Goal: Task Accomplishment & Management: Manage account settings

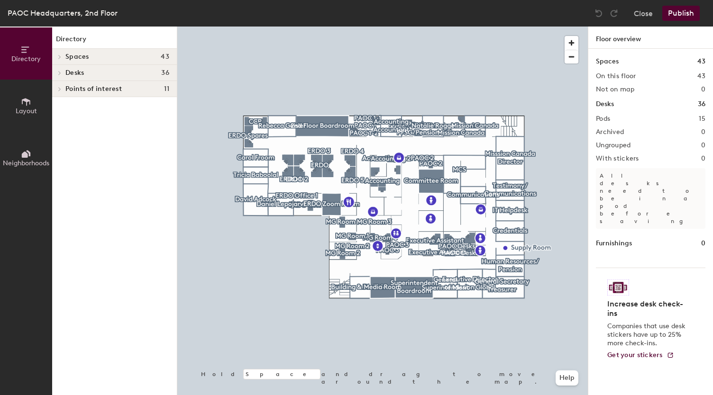
click at [62, 74] on icon at bounding box center [60, 73] width 4 height 5
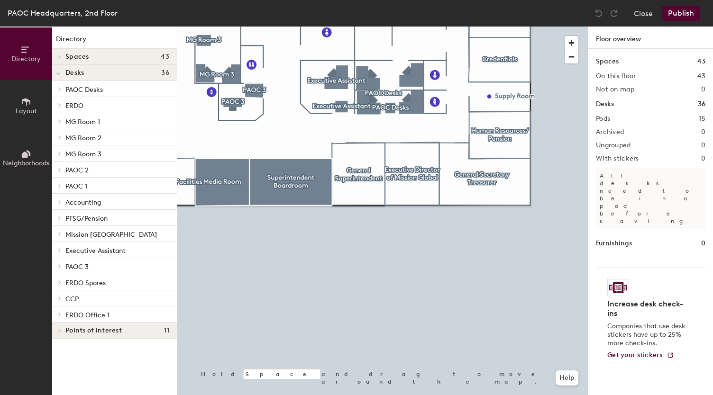
click at [20, 113] on span "Layout" at bounding box center [26, 111] width 21 height 8
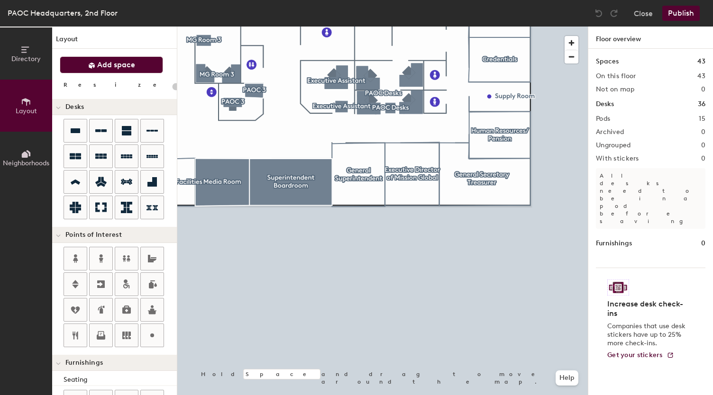
click at [138, 63] on button "Add space" at bounding box center [111, 64] width 103 height 17
click at [74, 128] on icon at bounding box center [75, 130] width 9 height 5
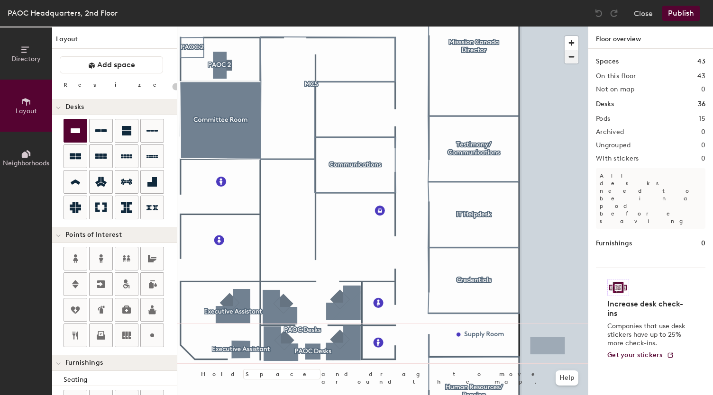
type input "180"
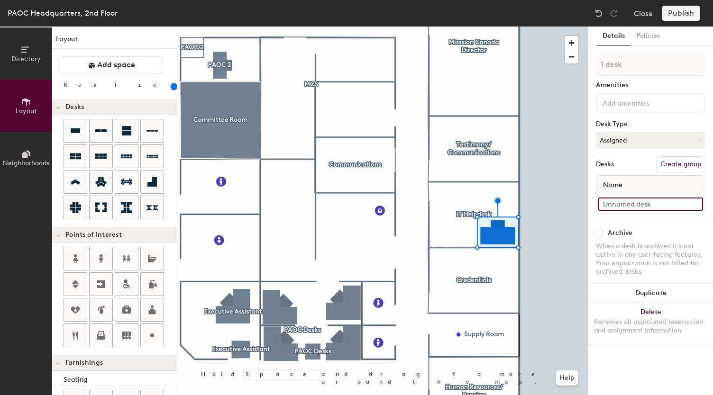
click at [631, 204] on input at bounding box center [650, 204] width 105 height 13
type input "D"
type input "Test Desk"
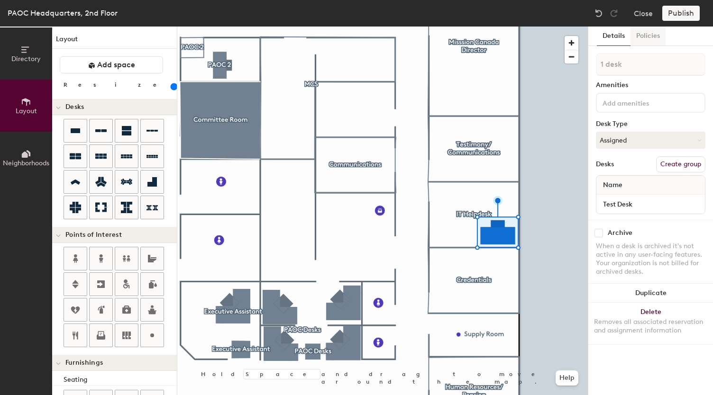
click at [645, 37] on button "Policies" at bounding box center [647, 36] width 35 height 19
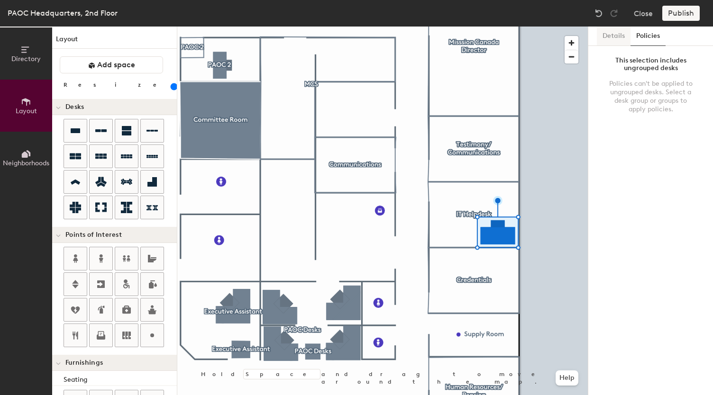
click at [606, 42] on button "Details" at bounding box center [614, 36] width 34 height 19
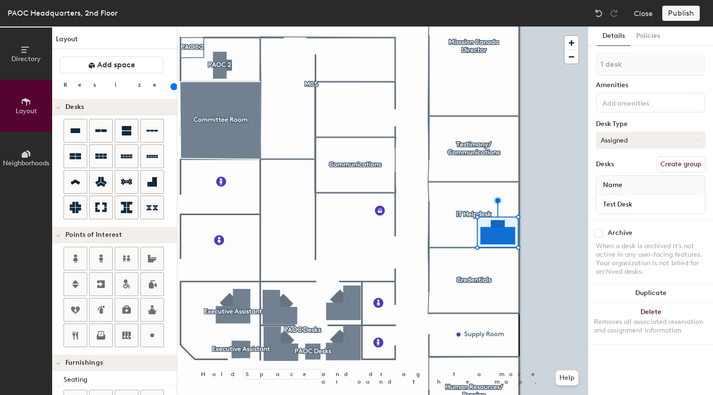
click at [664, 140] on button "Assigned" at bounding box center [650, 140] width 109 height 17
click at [645, 168] on div "Assigned" at bounding box center [643, 170] width 95 height 14
click at [673, 16] on div "Publish" at bounding box center [683, 13] width 43 height 15
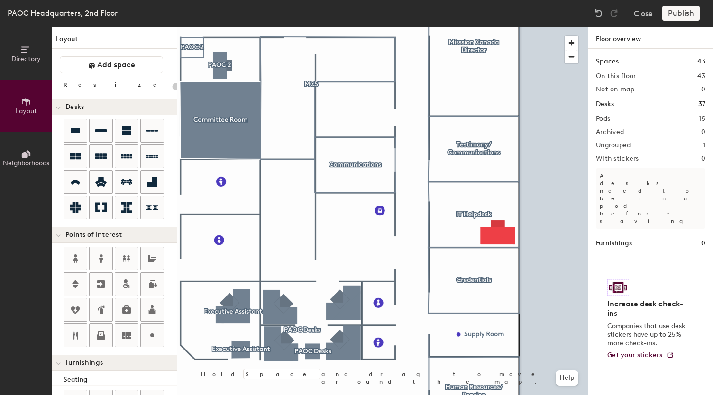
type input "20"
click at [27, 59] on span "Directory" at bounding box center [25, 59] width 29 height 8
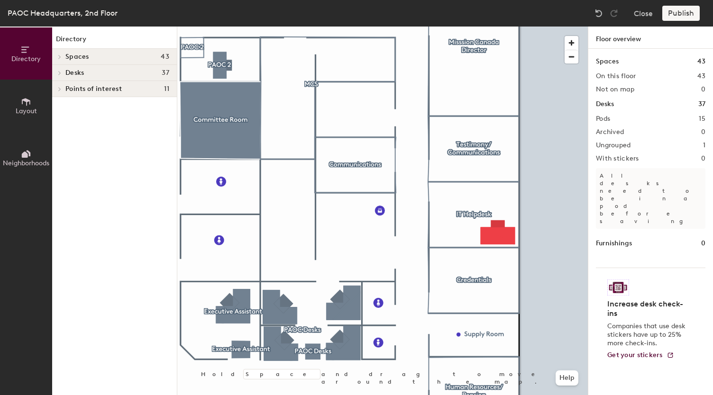
click at [62, 69] on div at bounding box center [58, 73] width 12 height 16
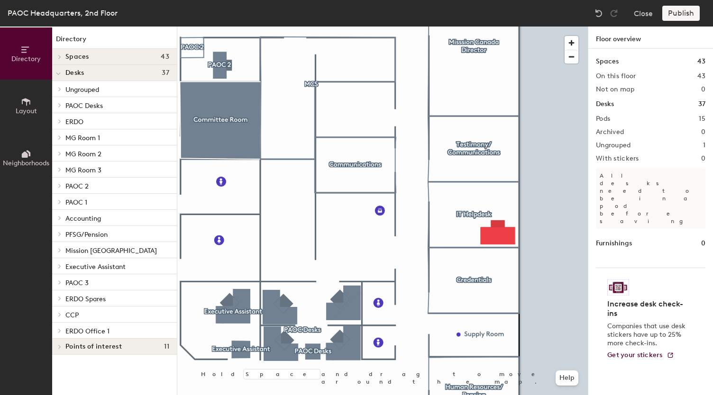
click at [82, 90] on span "Ungrouped" at bounding box center [82, 90] width 34 height 8
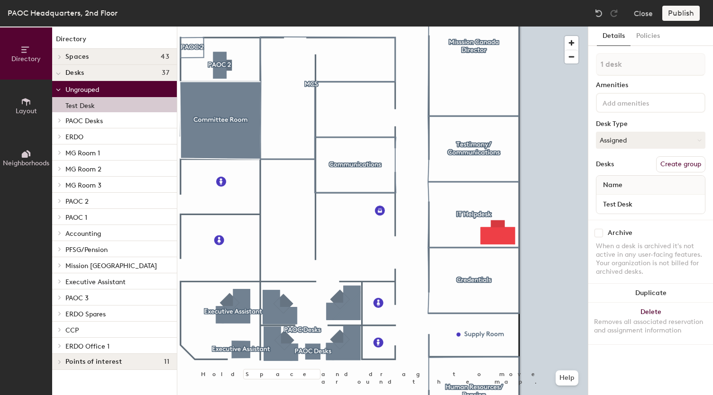
click at [83, 106] on p "Test Desk" at bounding box center [79, 104] width 29 height 11
click at [686, 164] on button "Create group" at bounding box center [680, 164] width 49 height 16
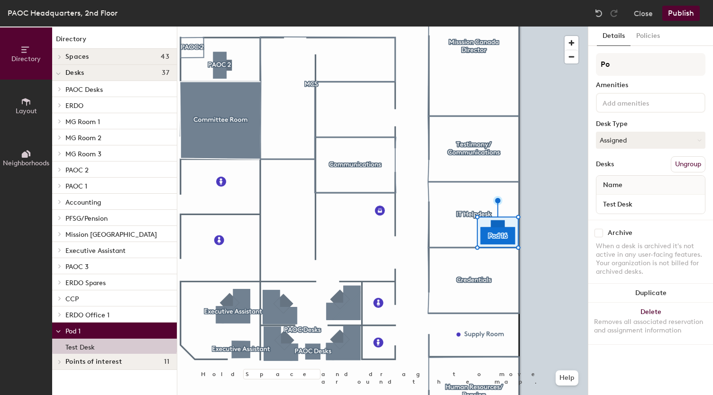
type input "P"
type input "Testing"
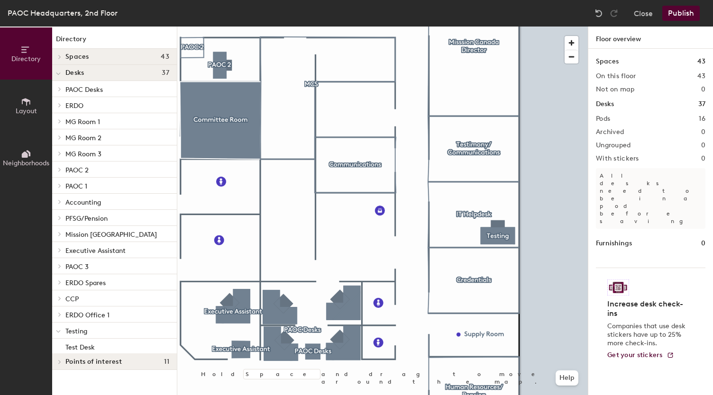
click at [694, 13] on button "Publish" at bounding box center [680, 13] width 37 height 15
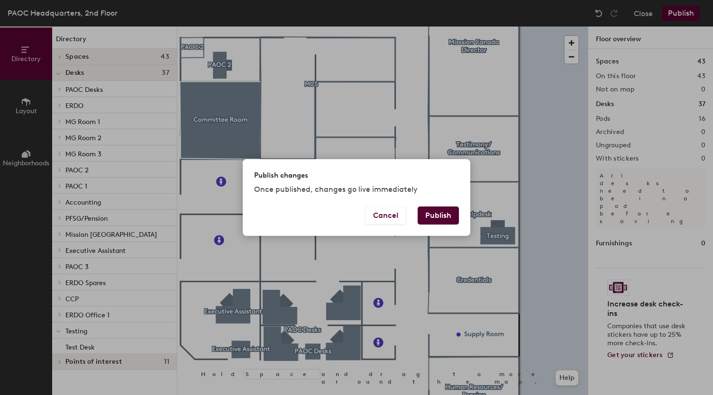
click at [433, 213] on button "Publish" at bounding box center [437, 216] width 41 height 18
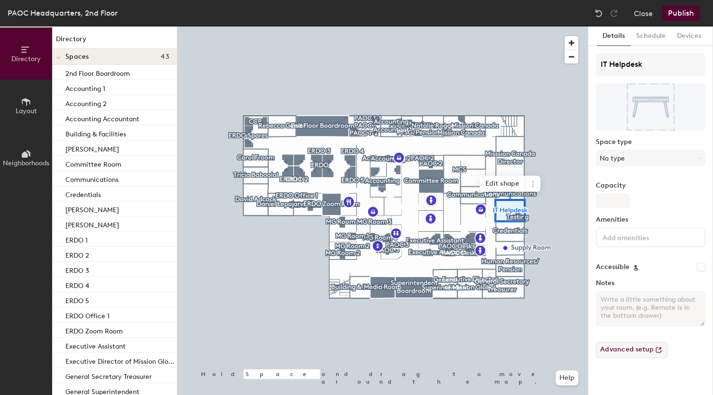
click at [613, 347] on button "Advanced setup" at bounding box center [632, 350] width 72 height 16
click at [647, 15] on button "Close" at bounding box center [643, 13] width 19 height 15
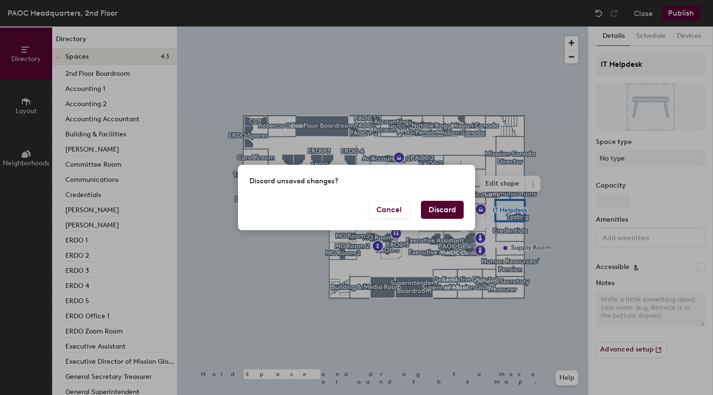
click at [451, 208] on button "Discard" at bounding box center [442, 210] width 43 height 18
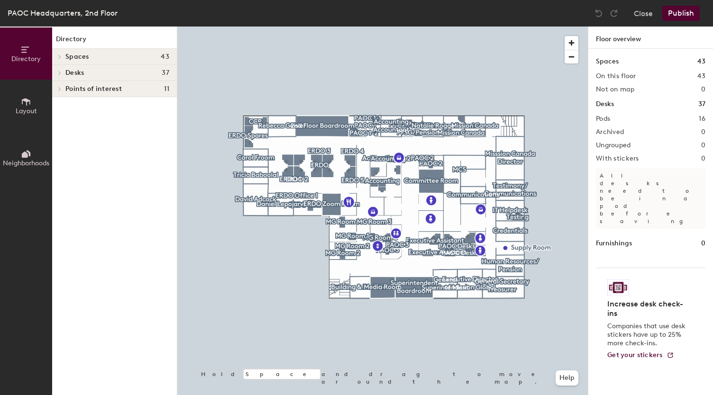
click at [60, 72] on icon at bounding box center [60, 73] width 2 height 4
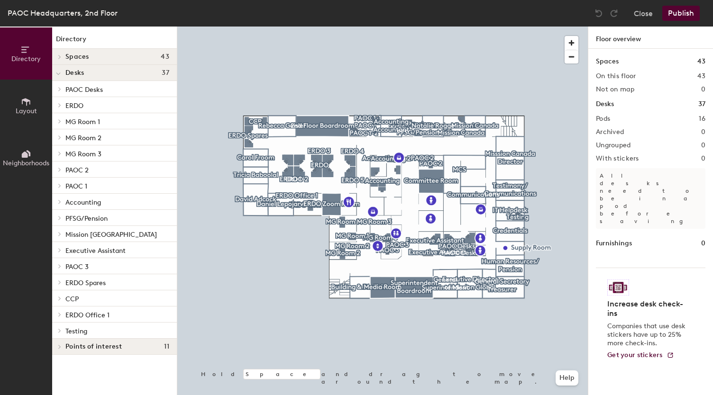
click at [60, 315] on icon at bounding box center [60, 315] width 2 height 4
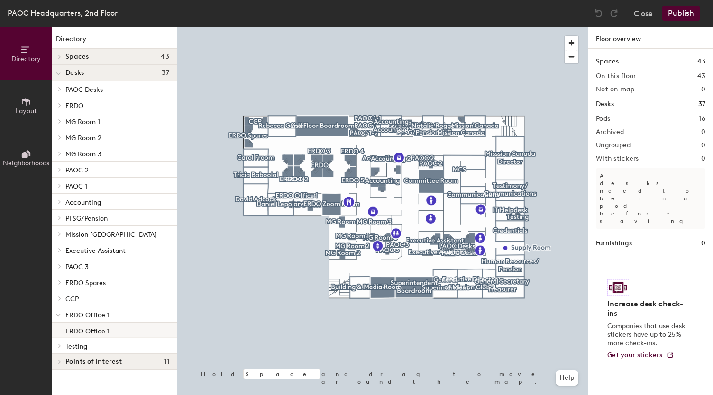
click at [84, 329] on p "ERDO Office 1" at bounding box center [87, 330] width 44 height 11
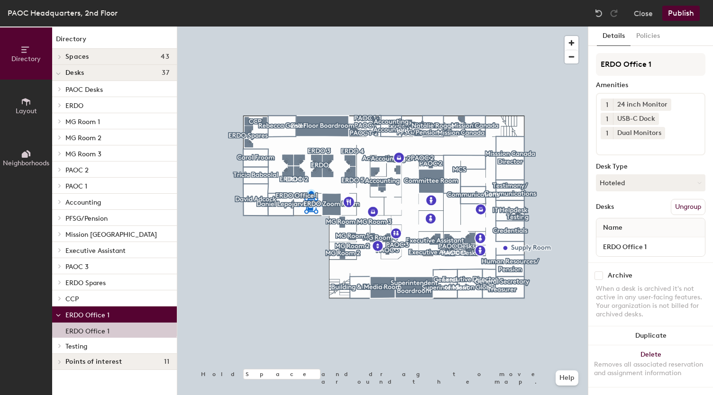
click at [78, 346] on span "Testing" at bounding box center [76, 347] width 22 height 8
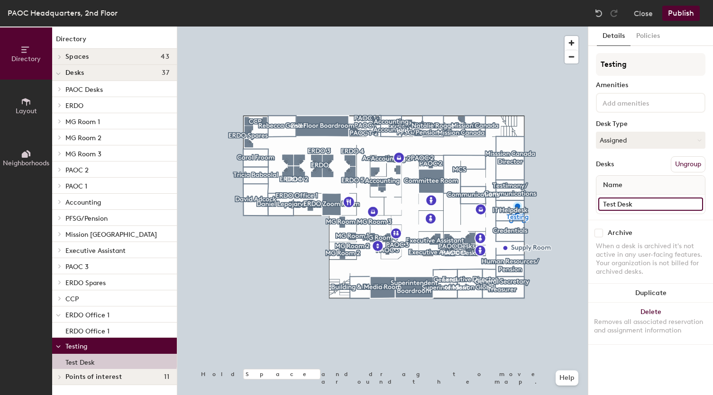
click at [619, 202] on input "Test Desk" at bounding box center [650, 204] width 105 height 13
click at [648, 34] on button "Policies" at bounding box center [647, 36] width 35 height 19
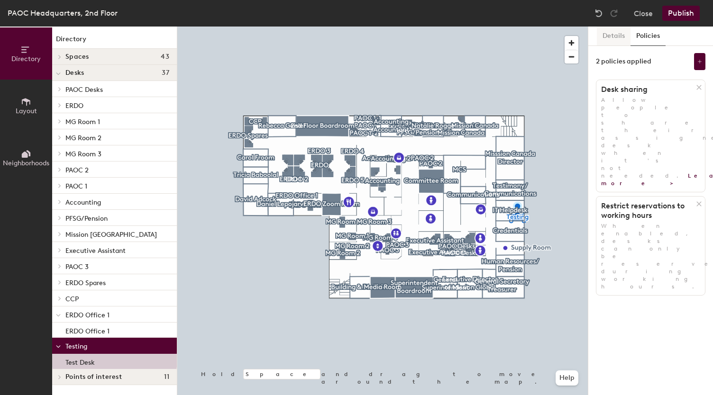
click at [613, 34] on button "Details" at bounding box center [614, 36] width 34 height 19
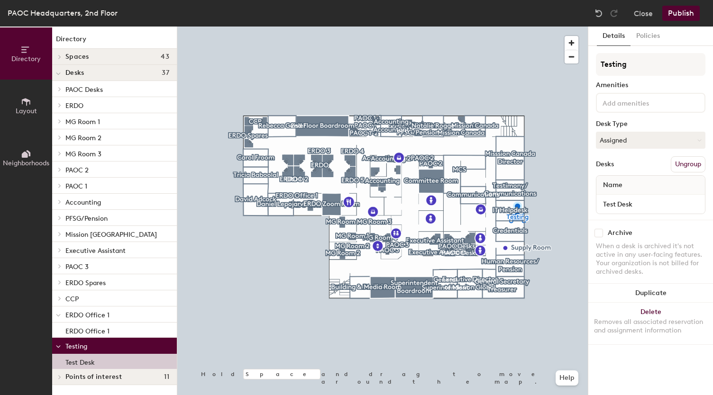
click at [101, 357] on div "Test Desk" at bounding box center [114, 361] width 125 height 15
click at [88, 357] on p "Test Desk" at bounding box center [79, 361] width 29 height 11
click at [663, 203] on input "Test Desk" at bounding box center [650, 204] width 105 height 13
click at [655, 230] on div "Archive" at bounding box center [650, 233] width 109 height 9
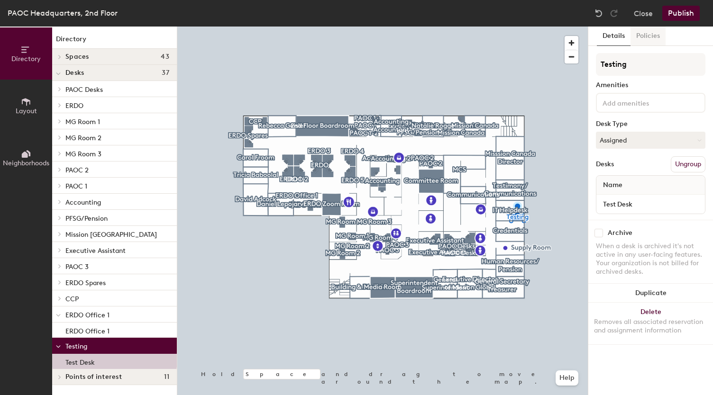
click at [650, 39] on button "Policies" at bounding box center [647, 36] width 35 height 19
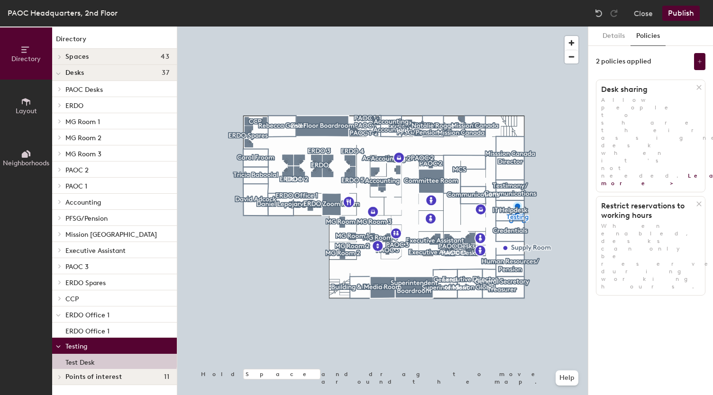
click at [650, 39] on button "Policies" at bounding box center [647, 36] width 35 height 19
click at [612, 39] on button "Details" at bounding box center [614, 36] width 34 height 19
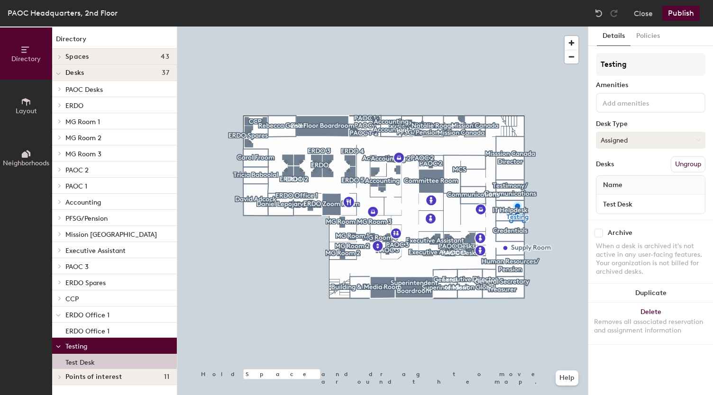
click at [653, 145] on button "Assigned" at bounding box center [650, 140] width 109 height 17
click at [647, 261] on div "When a desk is archived it's not active in any user-facing features. Your organ…" at bounding box center [650, 259] width 109 height 34
click at [635, 37] on button "Policies" at bounding box center [647, 36] width 35 height 19
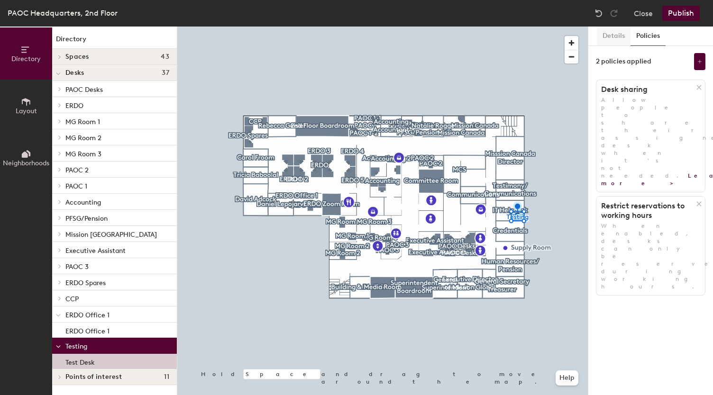
click at [619, 34] on button "Details" at bounding box center [614, 36] width 34 height 19
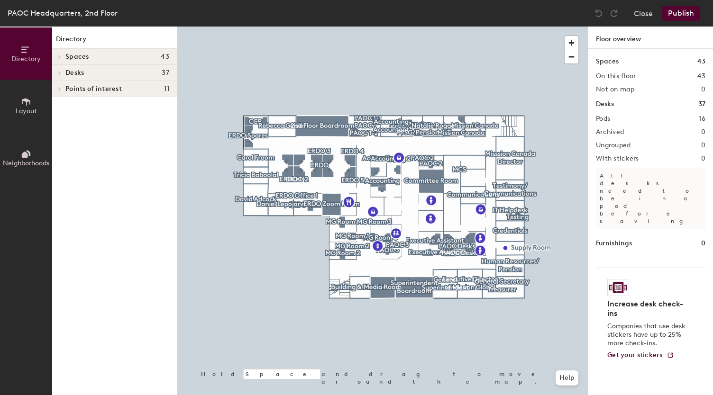
click at [61, 74] on icon at bounding box center [60, 73] width 4 height 5
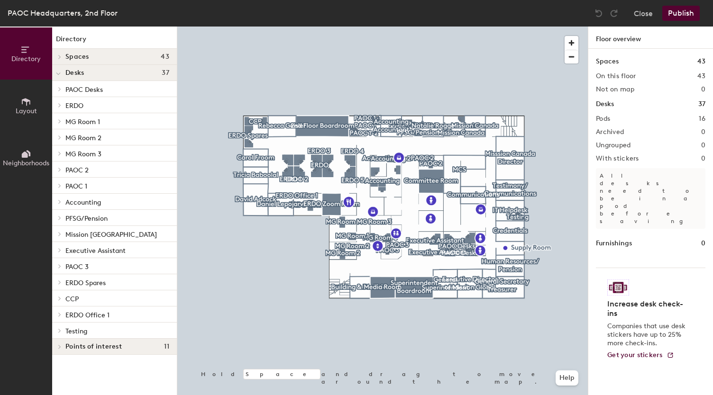
click at [73, 331] on span "Testing" at bounding box center [76, 331] width 22 height 8
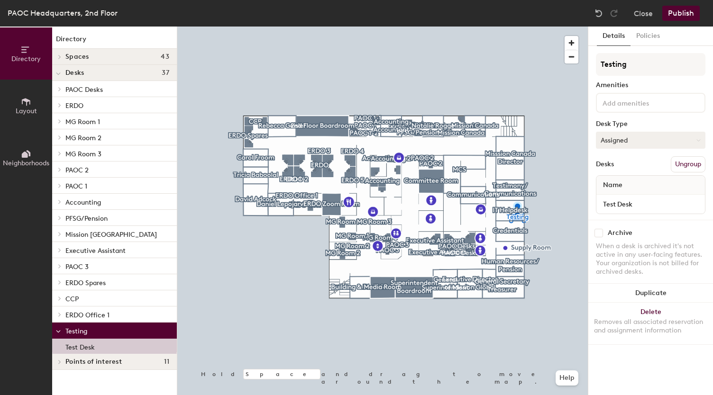
click at [670, 137] on button "Assigned" at bounding box center [650, 140] width 109 height 17
click at [674, 141] on button "Assigned" at bounding box center [650, 140] width 109 height 17
click at [604, 236] on div "Archive When a desk is archived it's not active in any user-facing features. Yo…" at bounding box center [650, 254] width 125 height 68
click at [601, 234] on input "checkbox" at bounding box center [598, 233] width 9 height 9
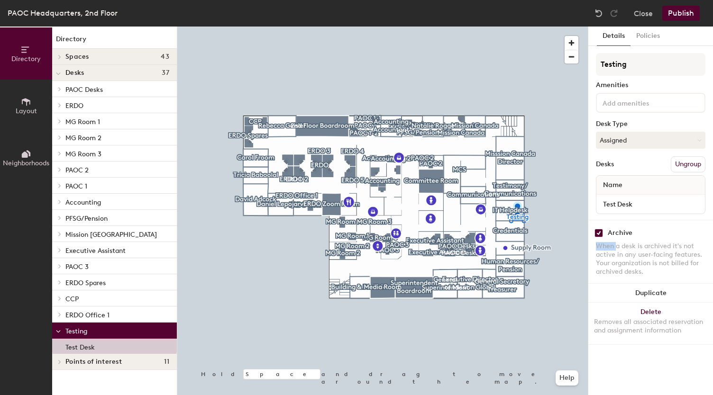
checkbox input "true"
click at [679, 11] on button "Publish" at bounding box center [680, 13] width 37 height 15
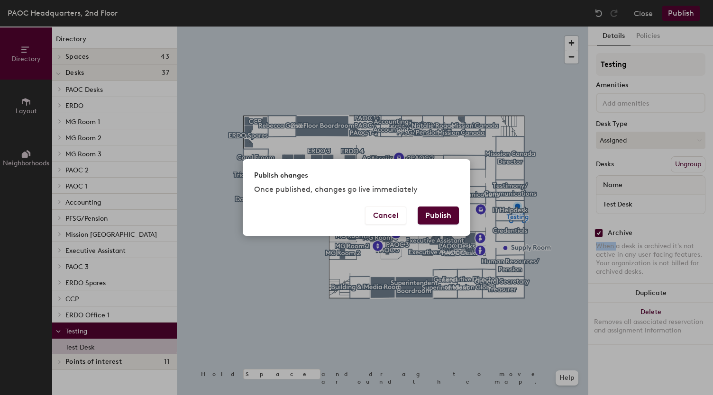
click at [438, 216] on button "Publish" at bounding box center [437, 216] width 41 height 18
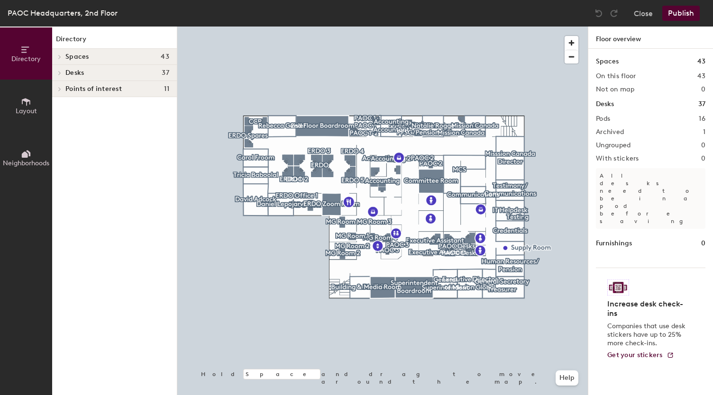
click at [63, 72] on span at bounding box center [59, 73] width 8 height 5
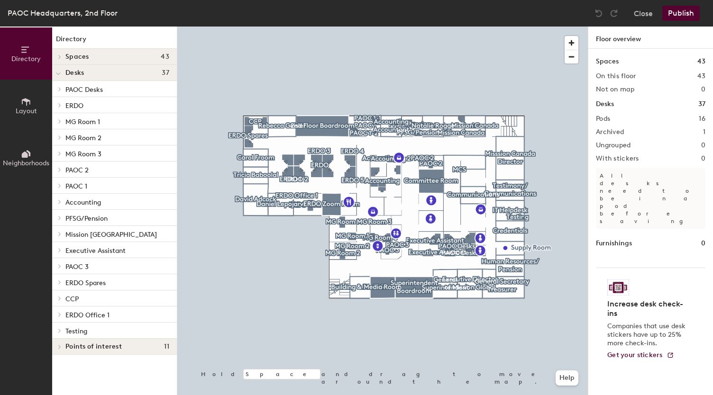
click at [78, 311] on p "ERDO Office 1" at bounding box center [117, 314] width 104 height 12
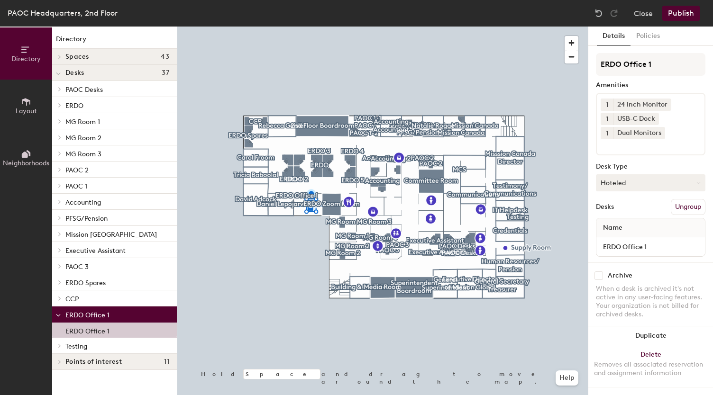
click at [642, 186] on button "Hoteled" at bounding box center [650, 182] width 109 height 17
click at [630, 211] on div "Assigned" at bounding box center [643, 212] width 95 height 14
click at [654, 35] on button "Policies" at bounding box center [647, 36] width 35 height 19
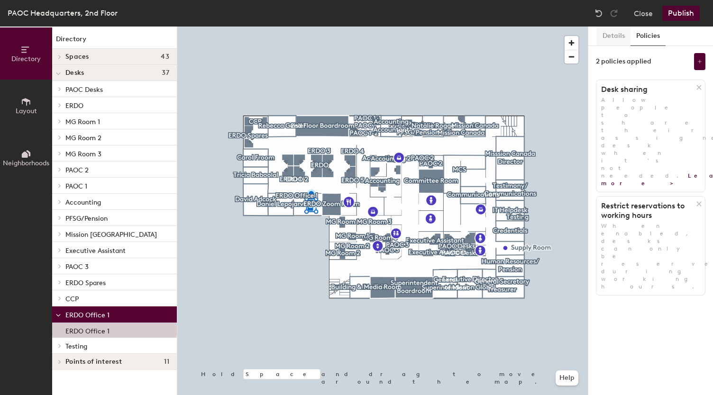
click at [611, 37] on button "Details" at bounding box center [614, 36] width 34 height 19
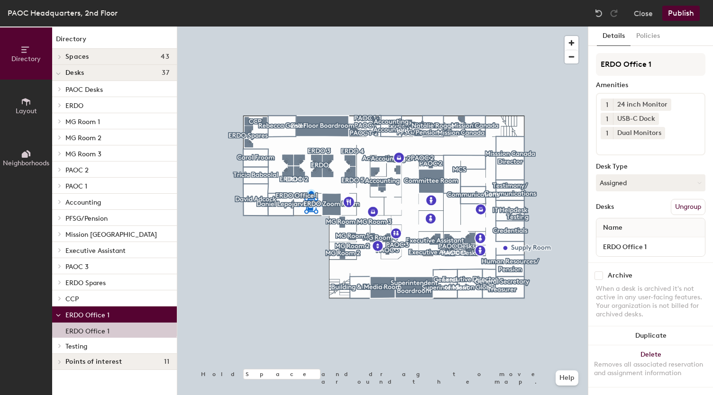
click at [677, 15] on button "Publish" at bounding box center [680, 13] width 37 height 15
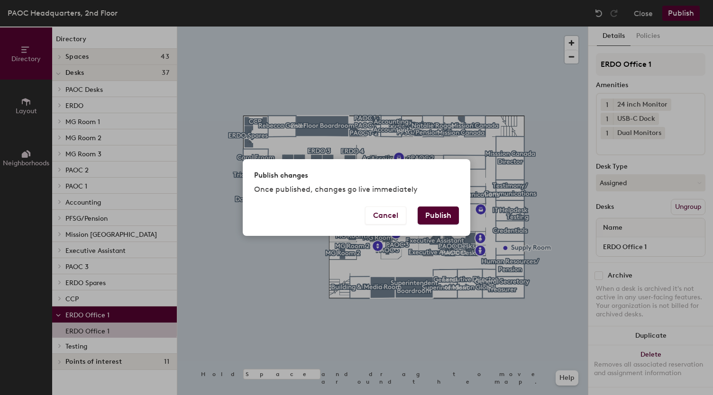
click at [677, 15] on div "Publish changes Once published, changes go live immediately Cancel Publish" at bounding box center [356, 197] width 713 height 395
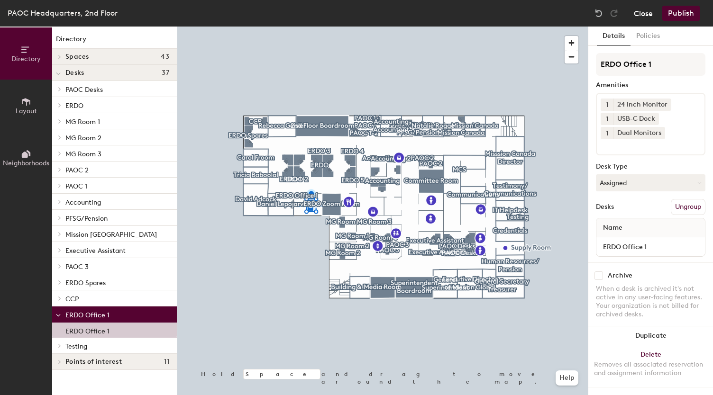
click at [638, 14] on button "Close" at bounding box center [643, 13] width 19 height 15
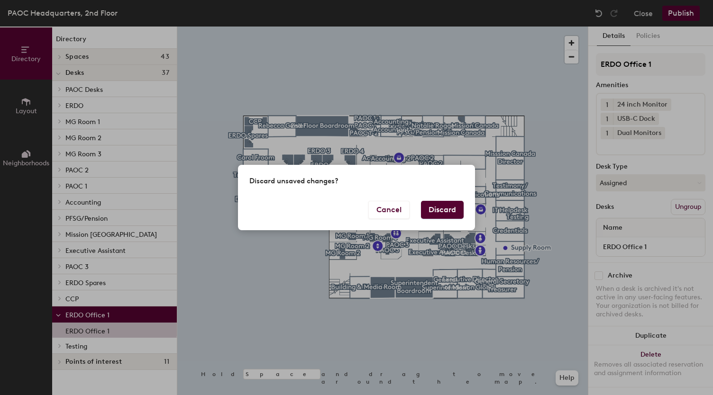
click at [429, 208] on button "Discard" at bounding box center [442, 210] width 43 height 18
